Goal: Information Seeking & Learning: Learn about a topic

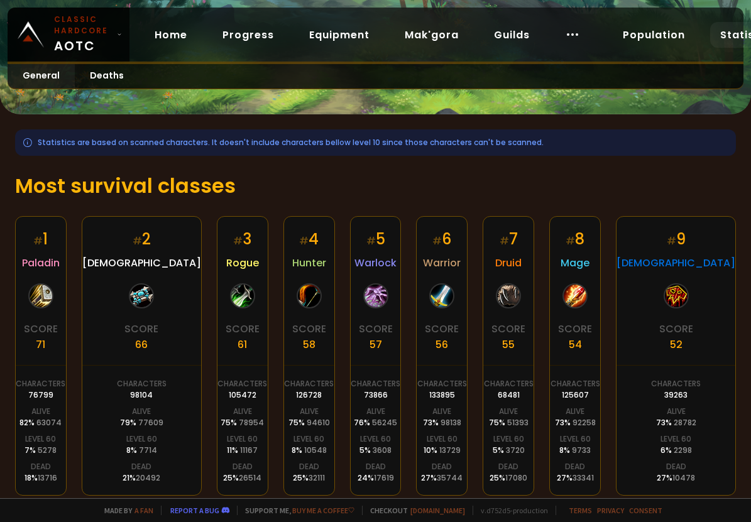
scroll to position [53, 0]
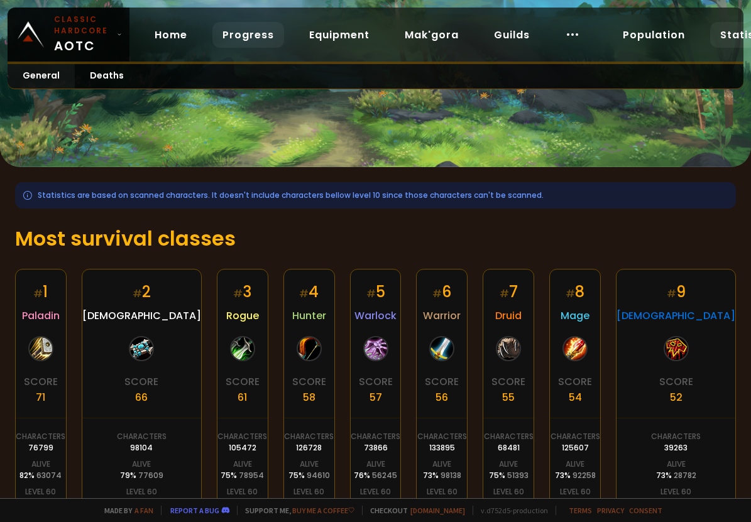
click at [243, 36] on link "Progress" at bounding box center [248, 35] width 72 height 26
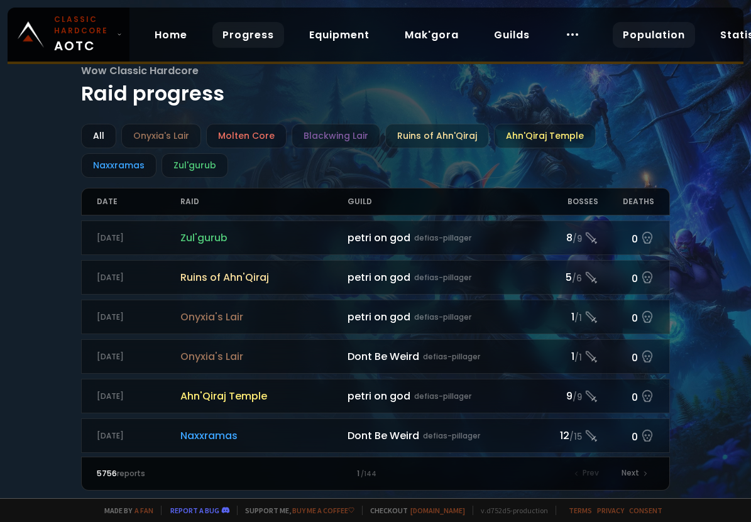
click at [619, 25] on link "Population" at bounding box center [654, 35] width 82 height 26
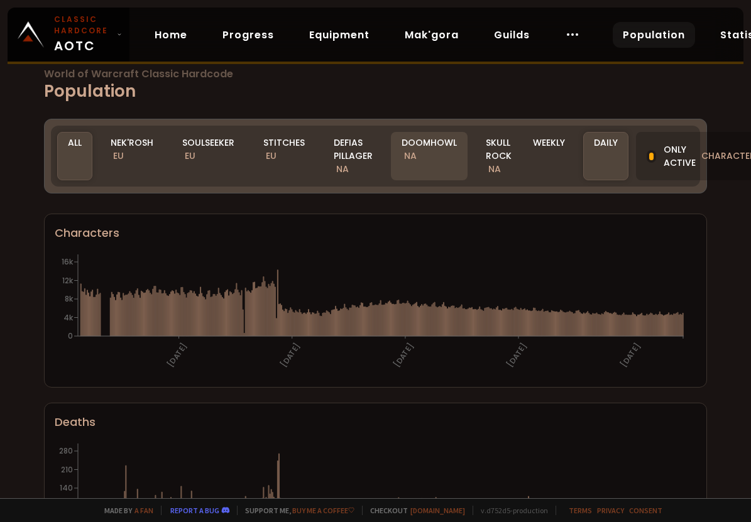
click at [438, 147] on div "Doomhowl NA" at bounding box center [429, 156] width 77 height 48
